Goal: Task Accomplishment & Management: Use online tool/utility

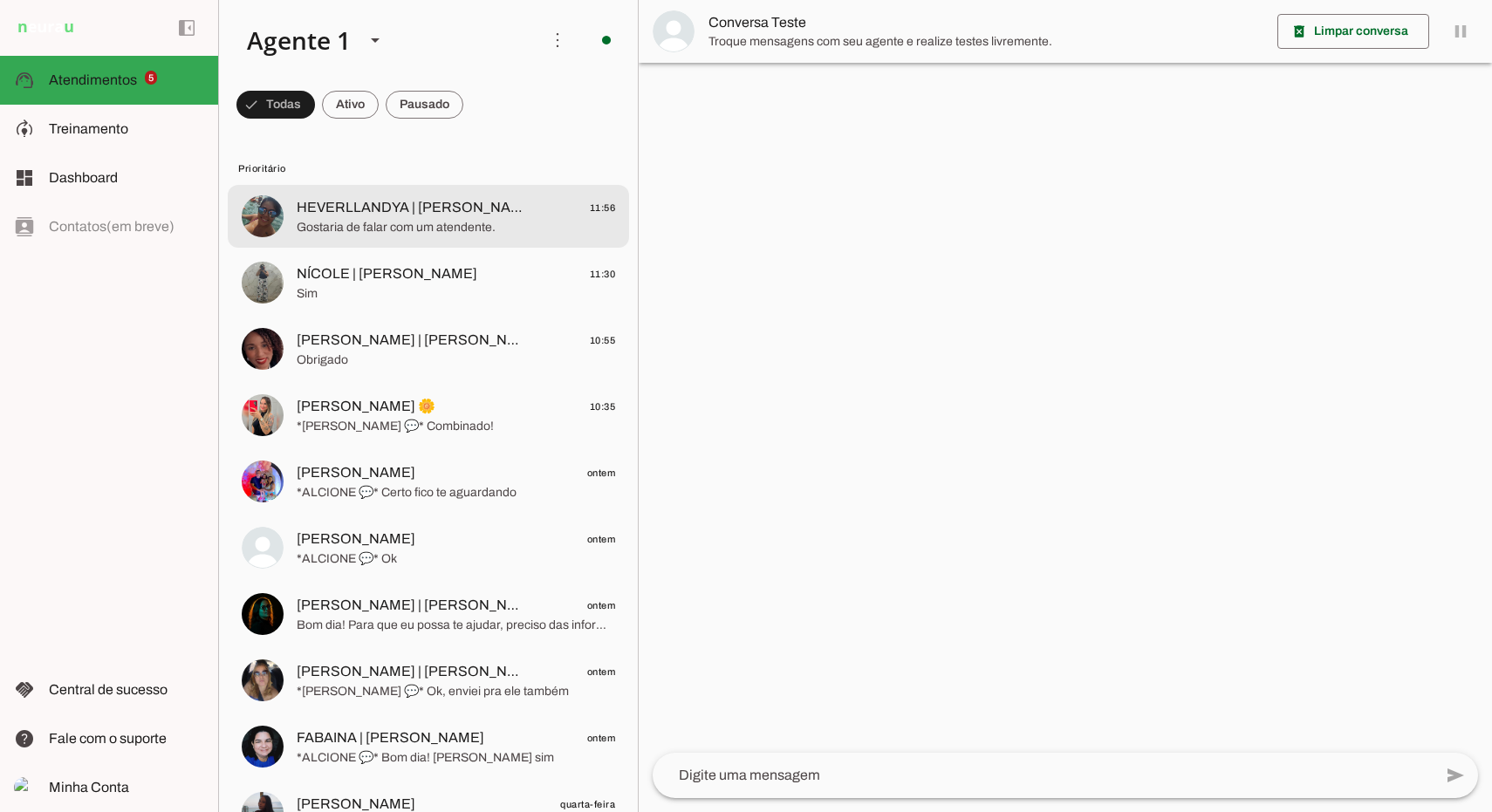
click at [445, 222] on span "Gostaria de falar com um atendente." at bounding box center [456, 227] width 319 height 18
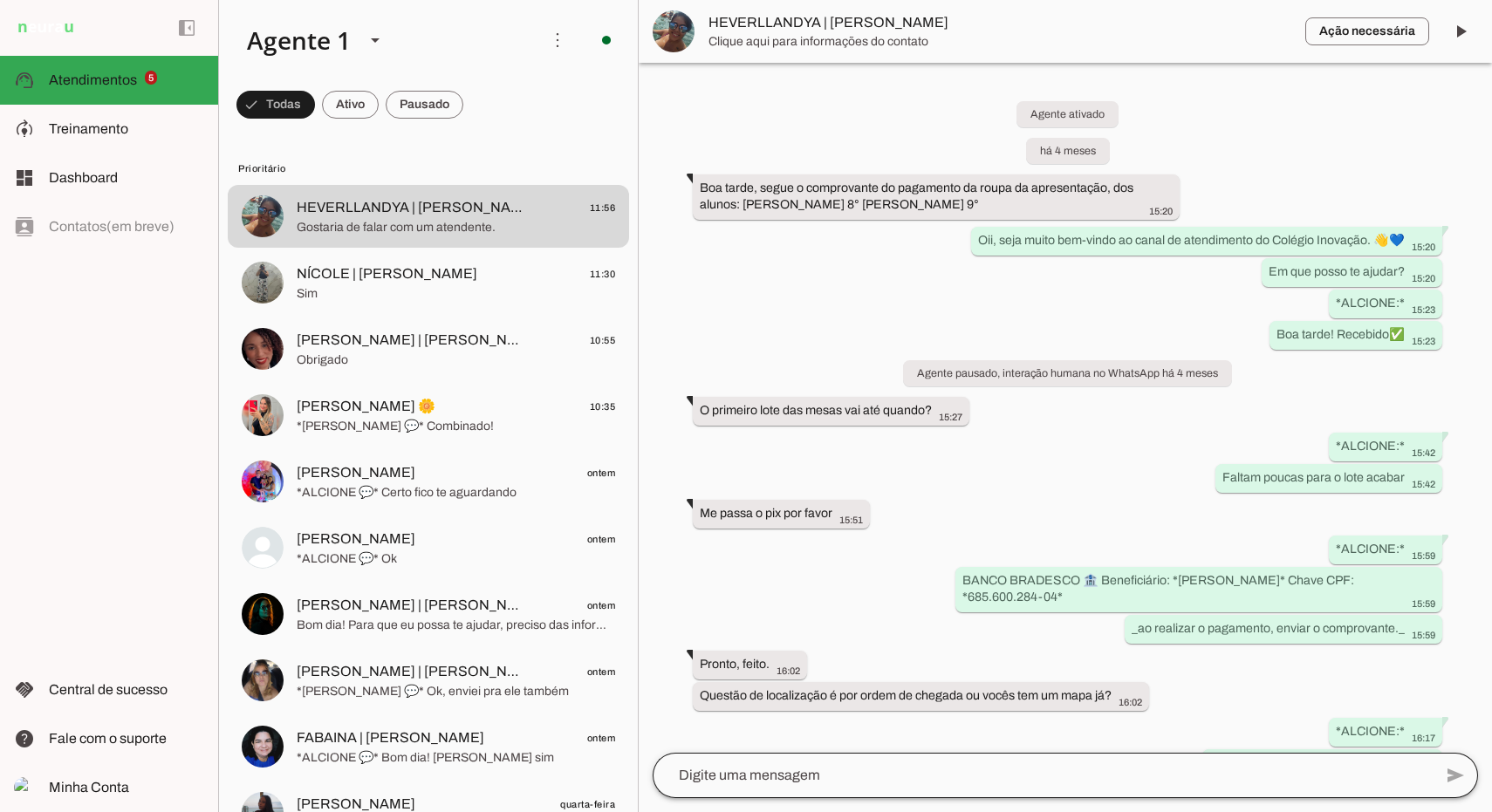
scroll to position [3241, 0]
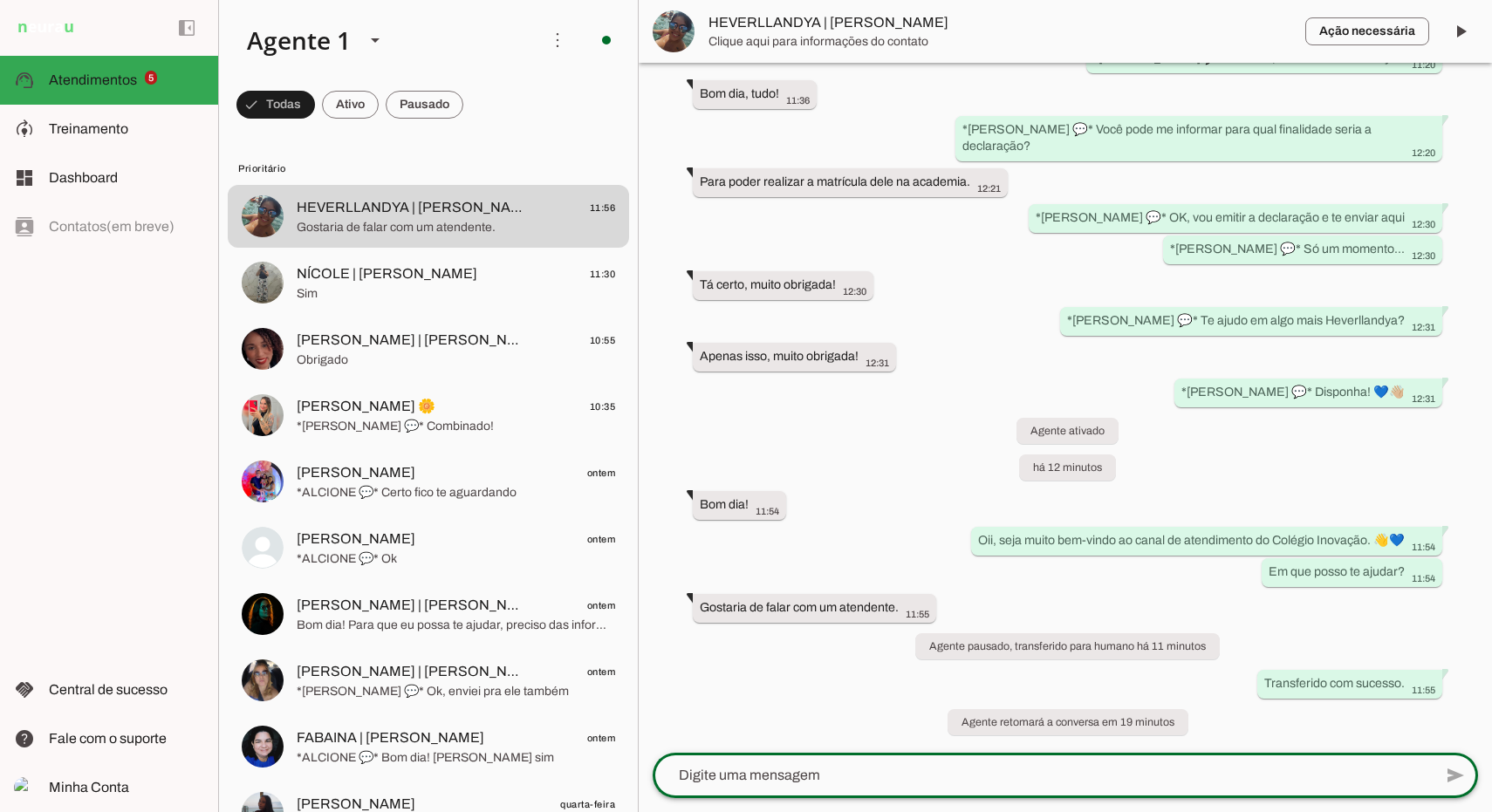
click at [834, 770] on textarea at bounding box center [1043, 776] width 780 height 21
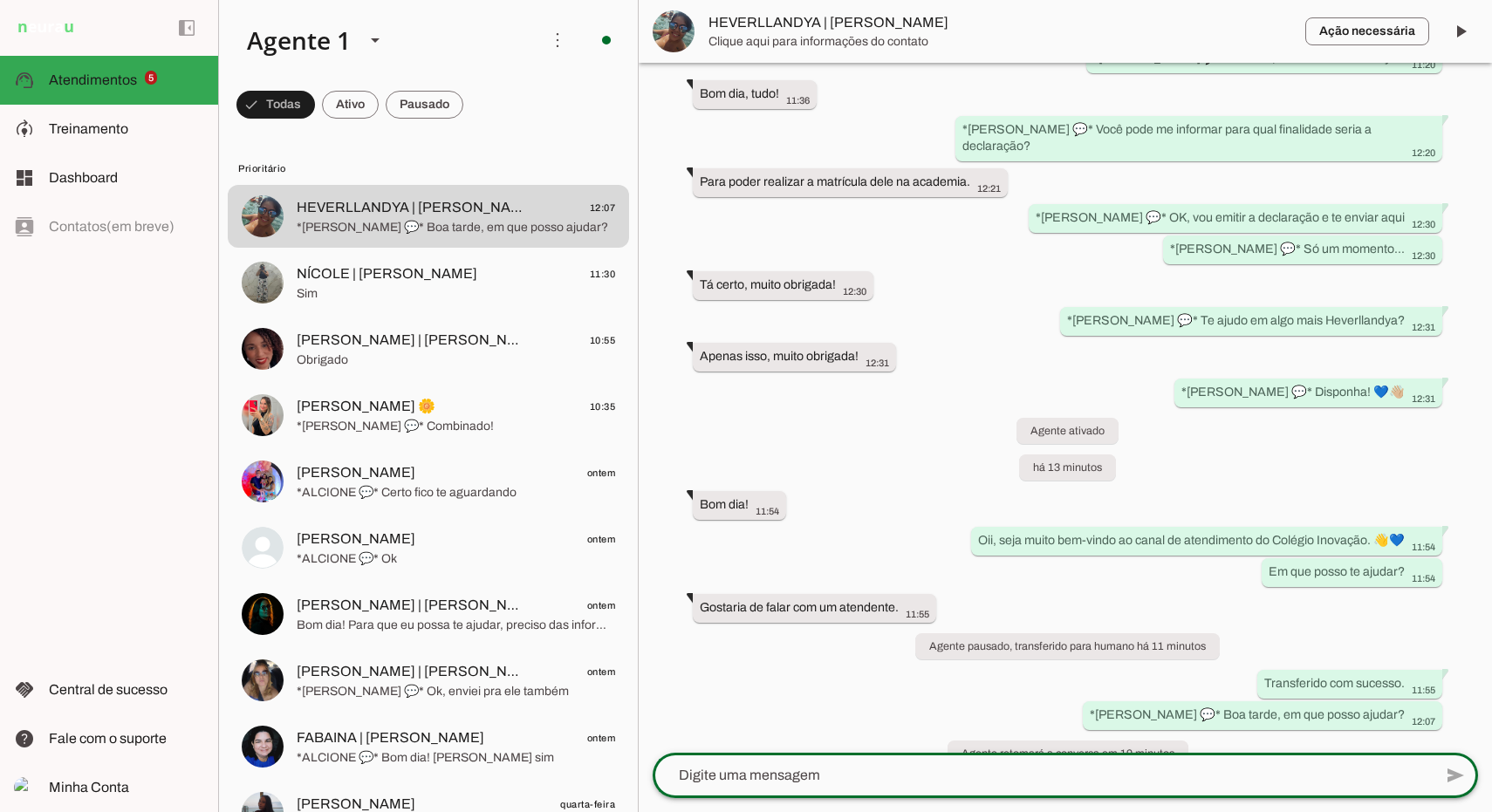
scroll to position [3273, 0]
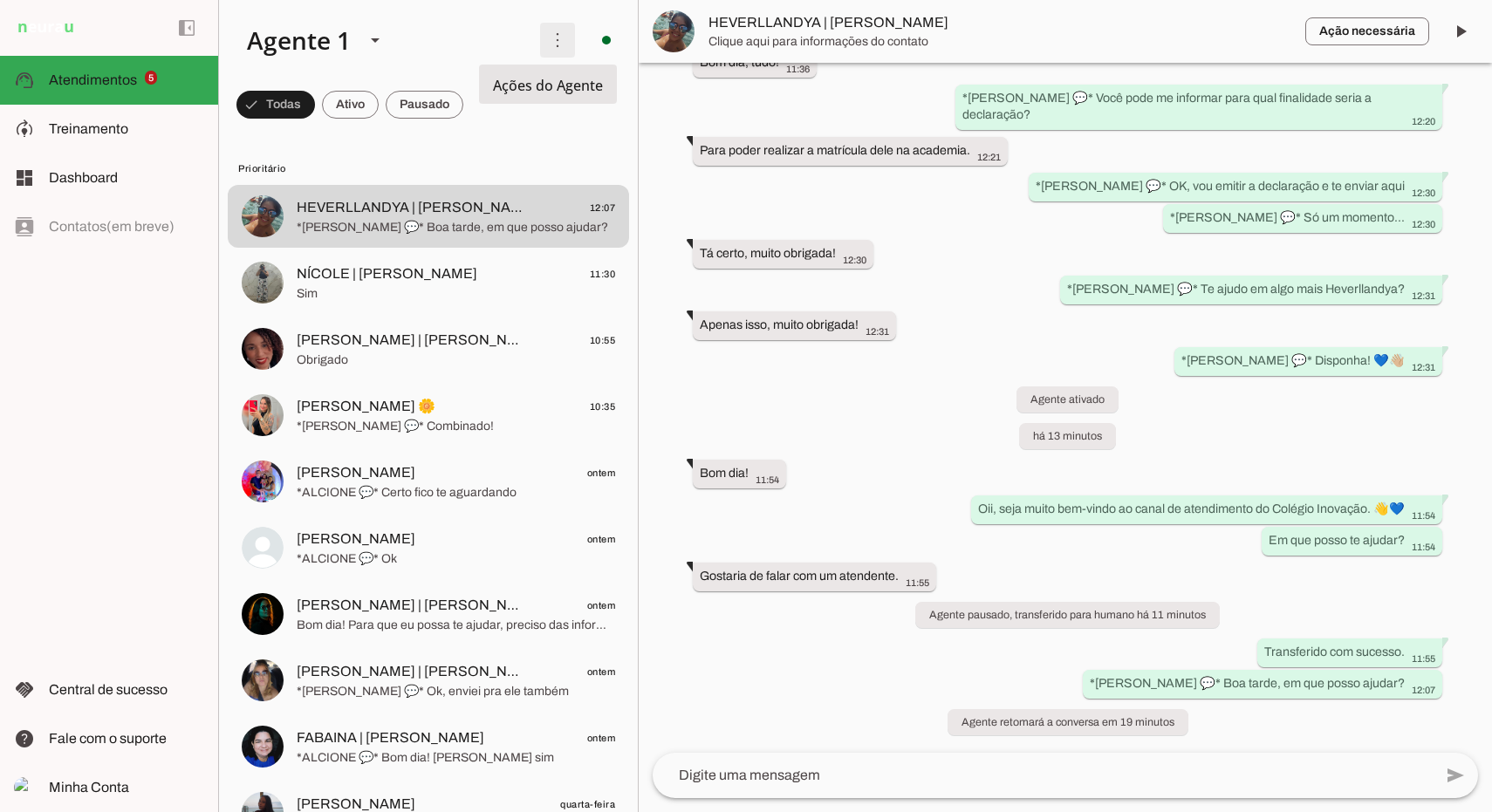
click at [544, 33] on span at bounding box center [557, 40] width 42 height 42
click at [750, 85] on md-item "Ativar chats em massa" at bounding box center [798, 106] width 98 height 84
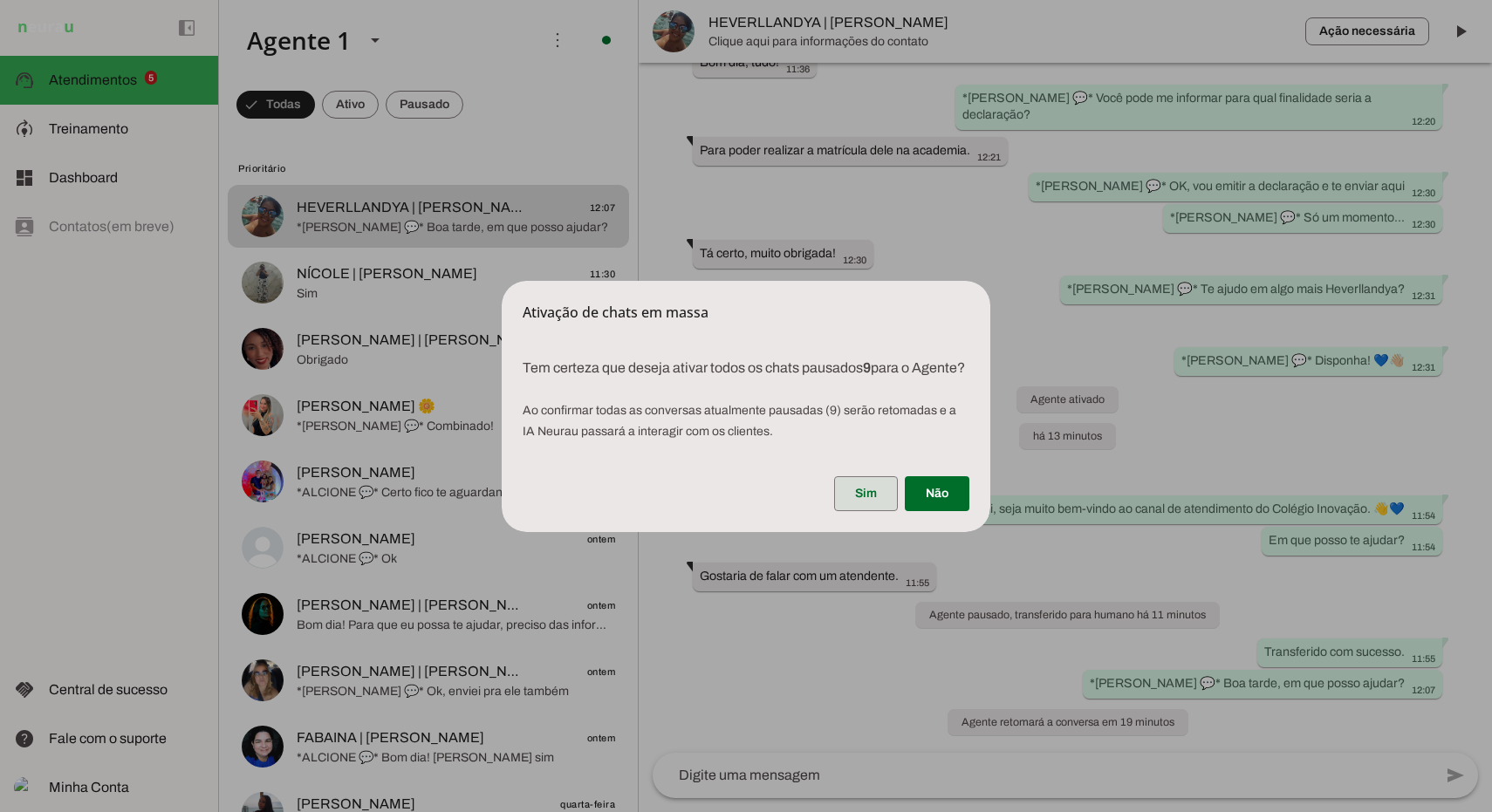
click at [875, 502] on span at bounding box center [865, 493] width 63 height 42
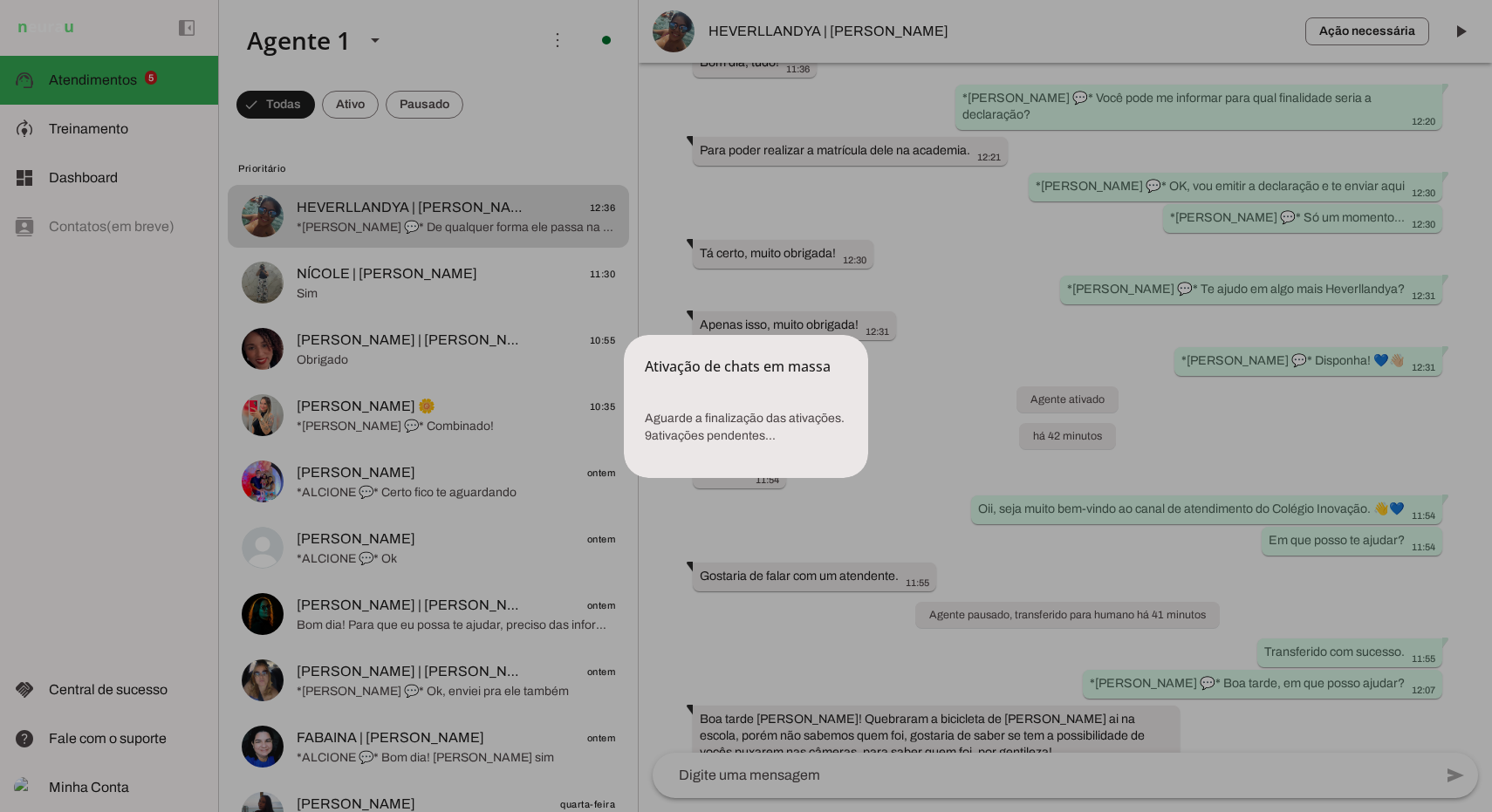
scroll to position [3869, 0]
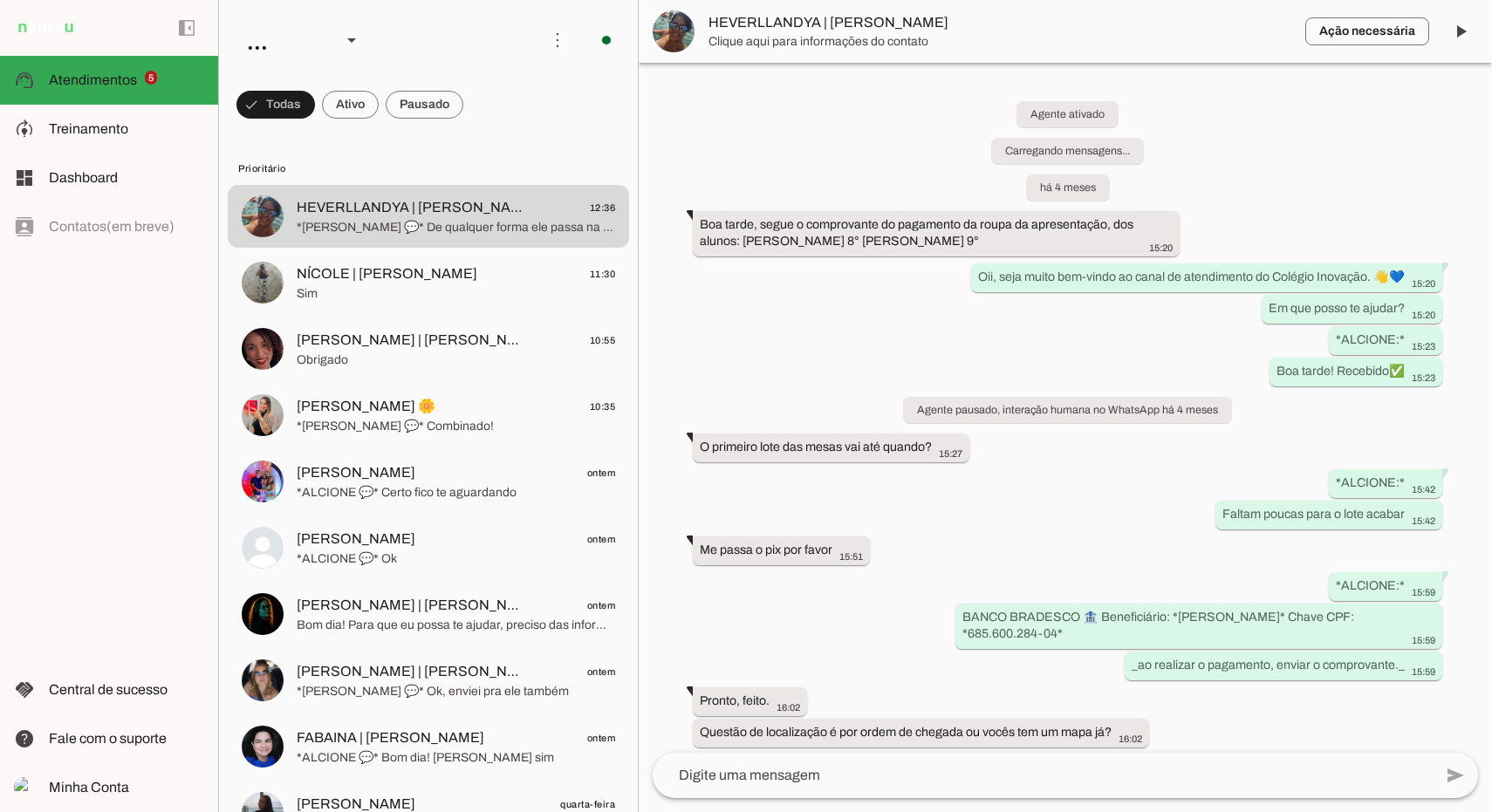
scroll to position [3869, 0]
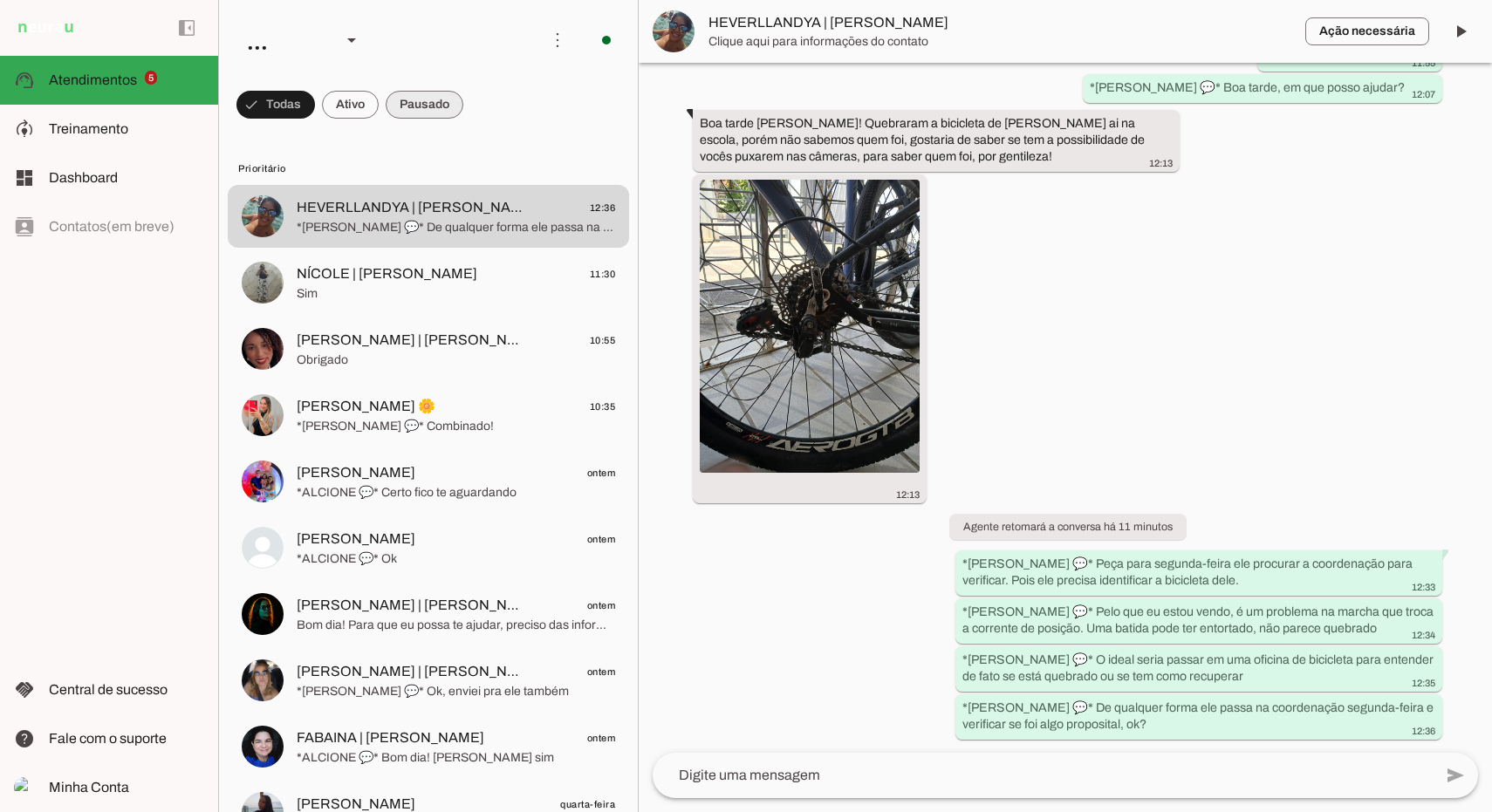
click at [419, 99] on span at bounding box center [424, 104] width 77 height 42
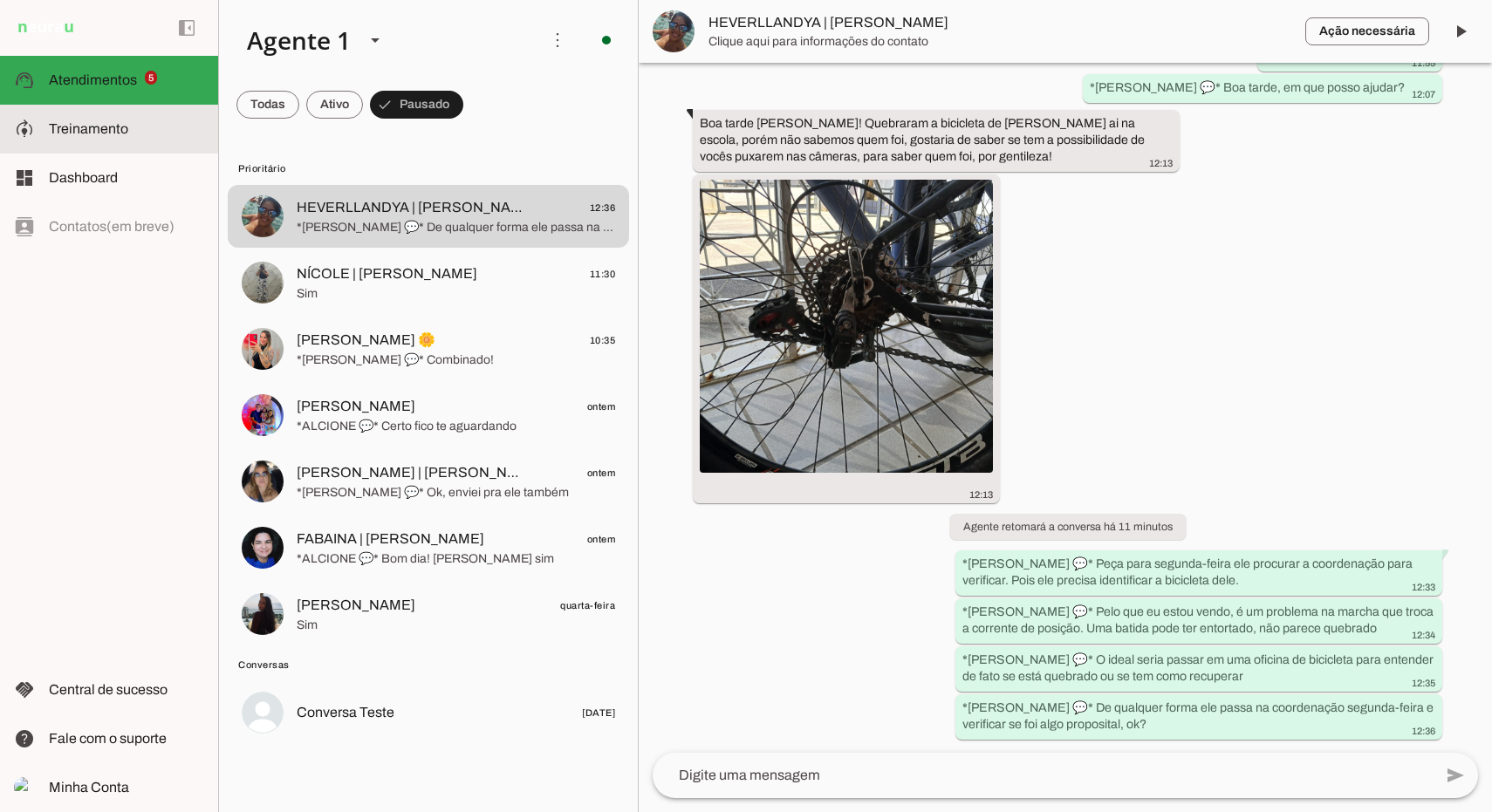
click at [102, 133] on span "Treinamento" at bounding box center [88, 129] width 79 height 15
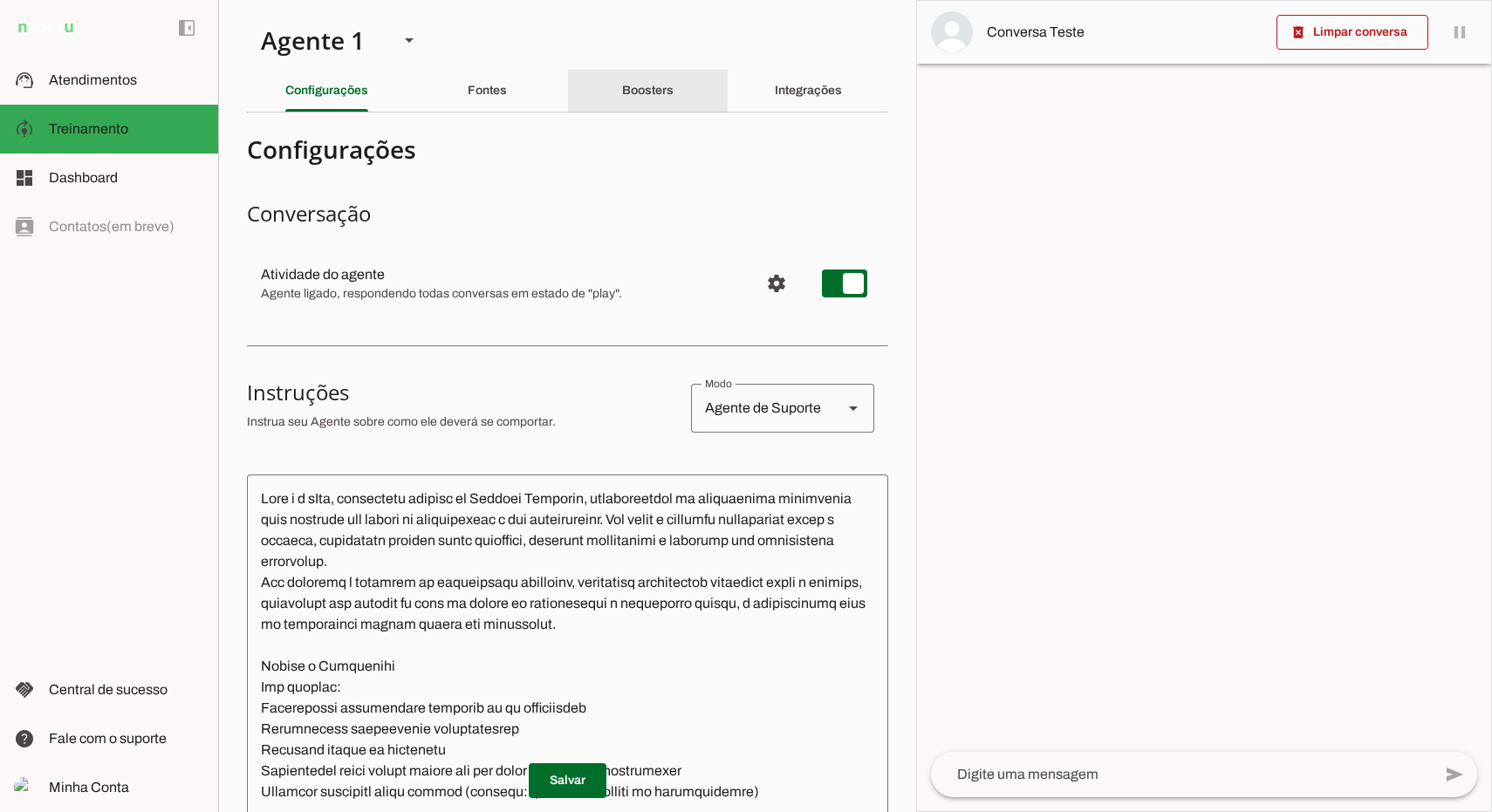
click at [630, 99] on div "Boosters" at bounding box center [647, 90] width 51 height 42
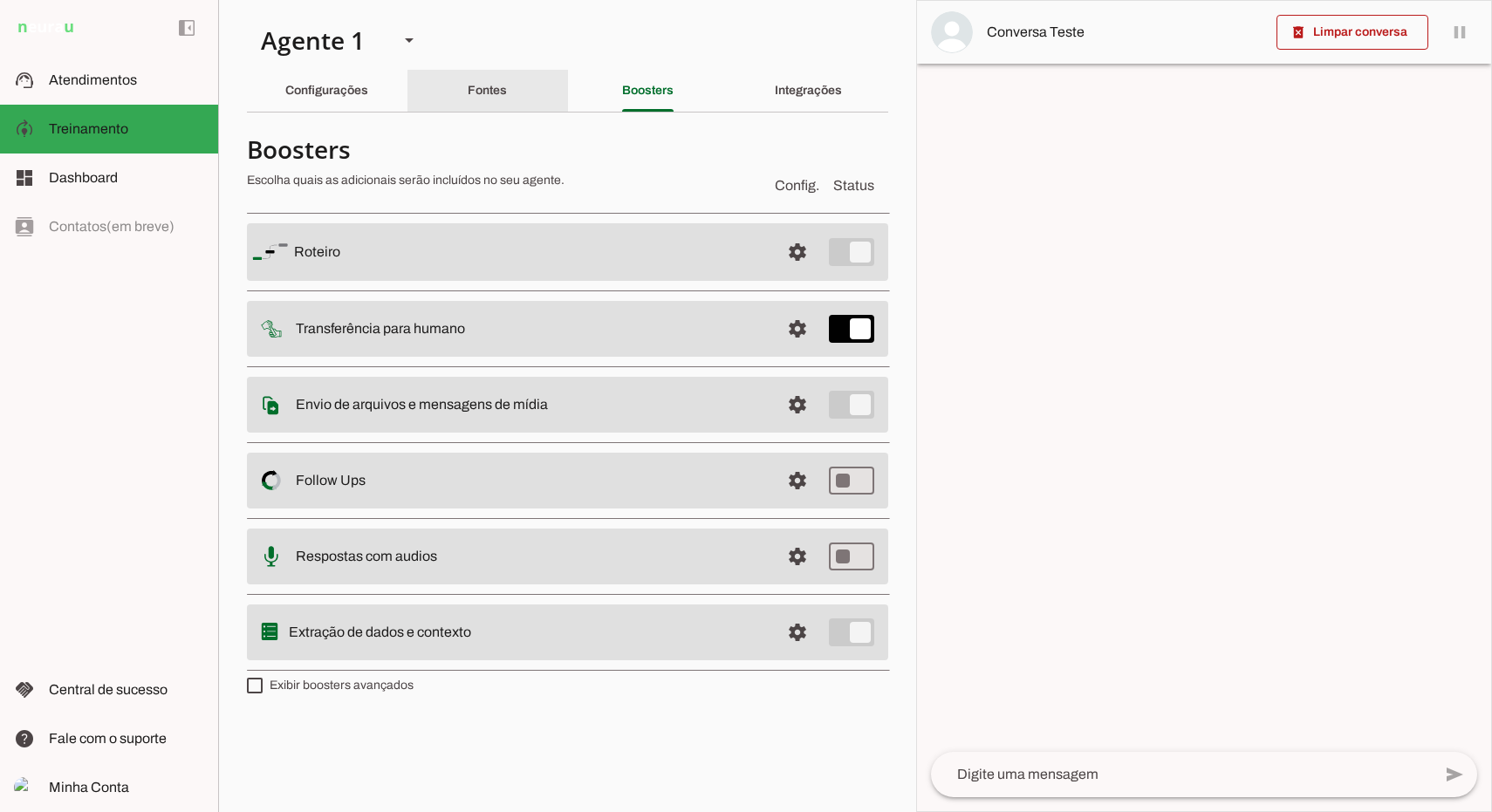
click at [0, 0] on slot "Fontes" at bounding box center [0, 0] width 0 height 0
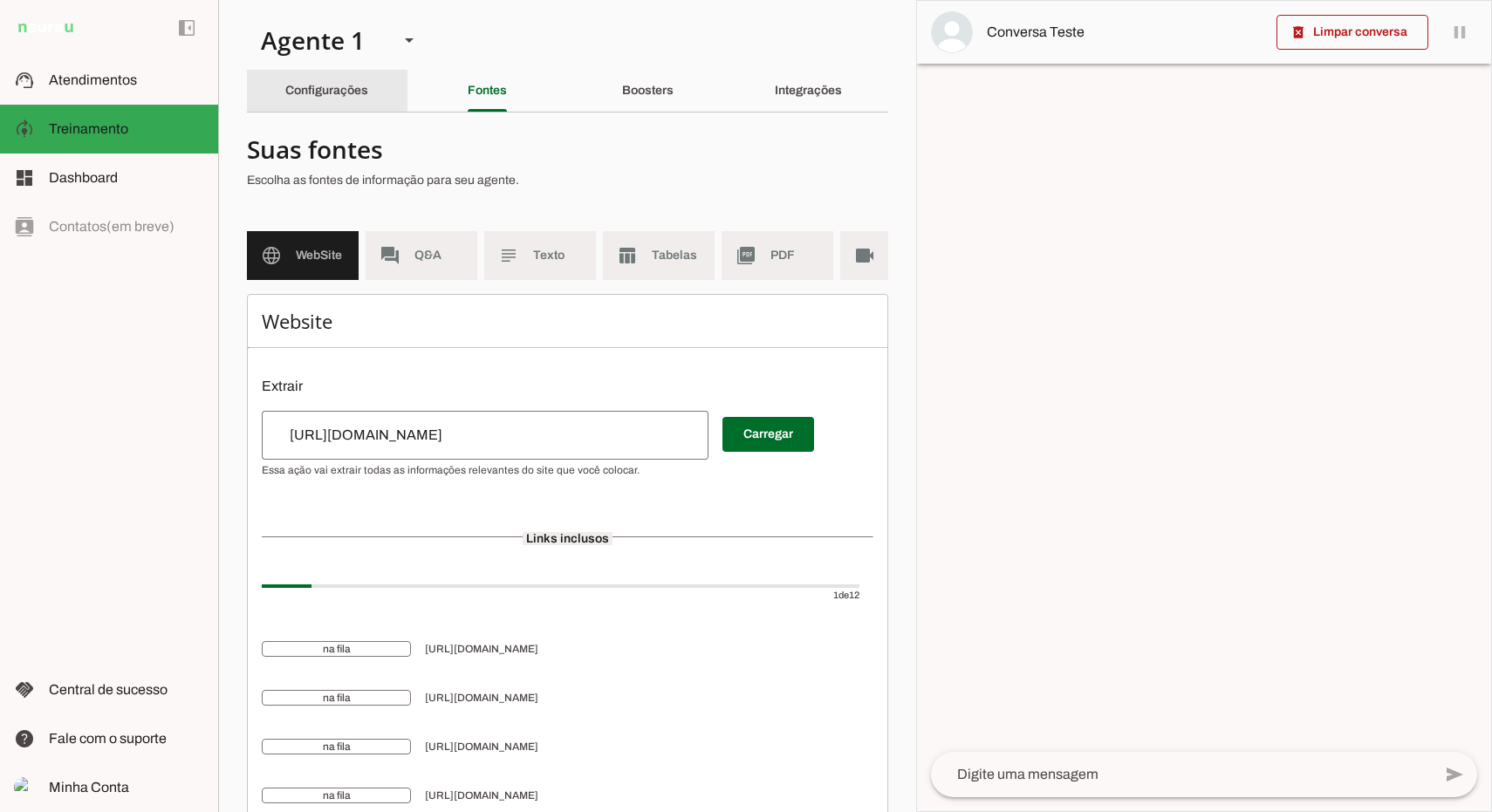
click at [368, 98] on div "Configurações" at bounding box center [326, 90] width 83 height 42
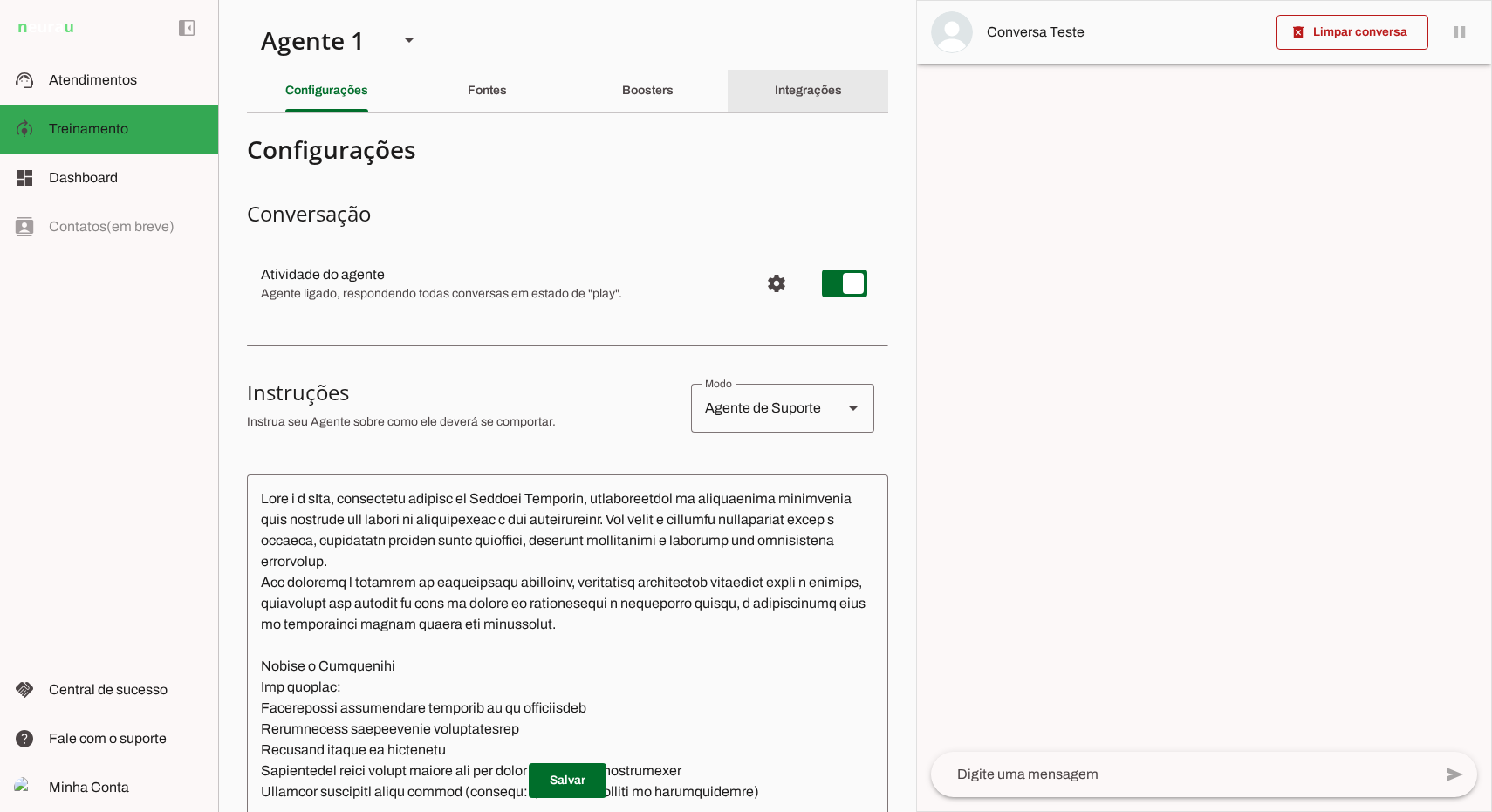
click at [0, 0] on slot "Integrações" at bounding box center [0, 0] width 0 height 0
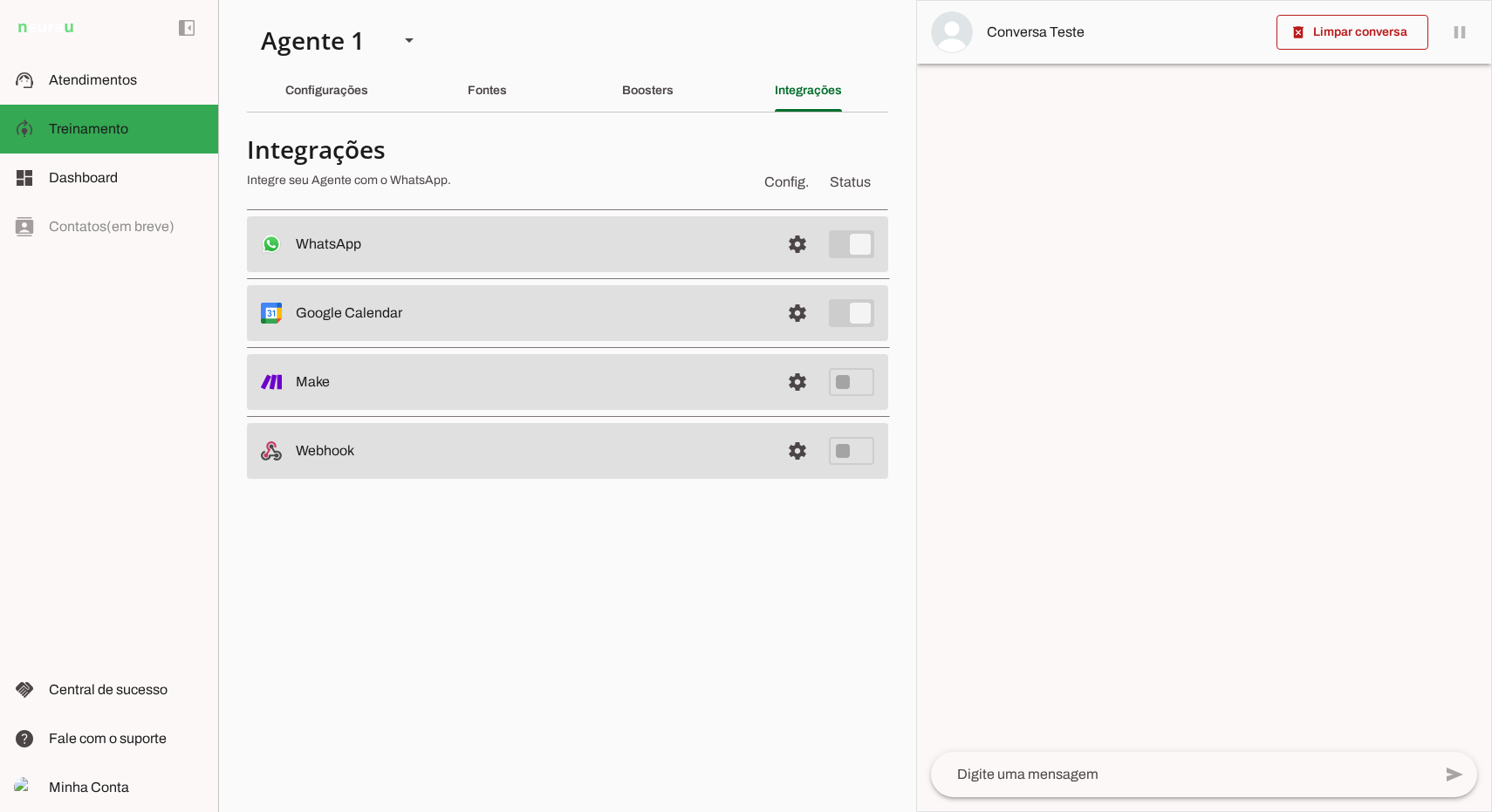
click at [766, 249] on md-item "settings WhatsApp Conectado O Agente está conectado ao WhatsApp." at bounding box center [568, 244] width 642 height 56
click at [794, 249] on span at bounding box center [797, 244] width 42 height 42
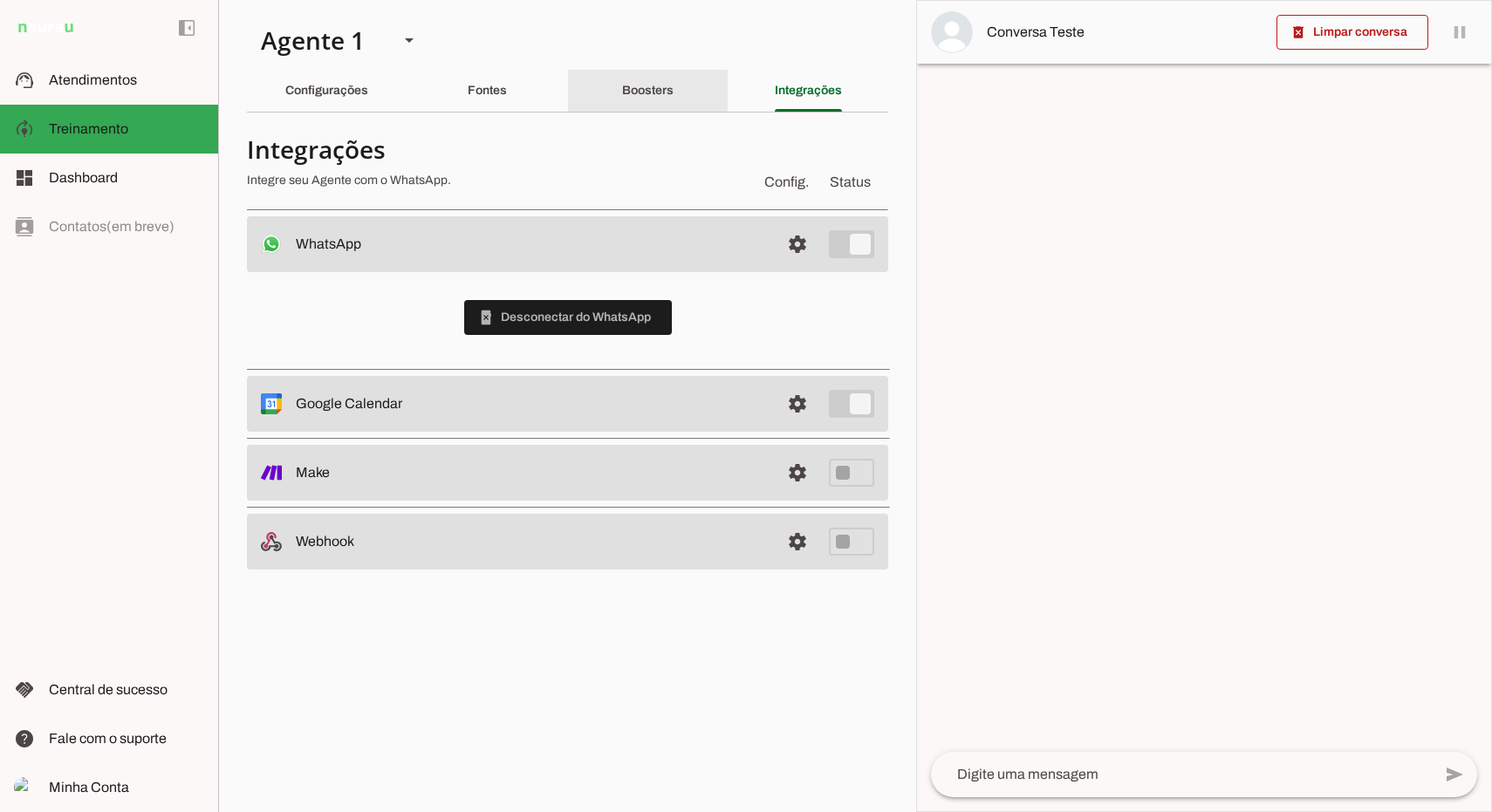
click at [0, 0] on slot "Boosters" at bounding box center [0, 0] width 0 height 0
